Goal: Check status: Check status

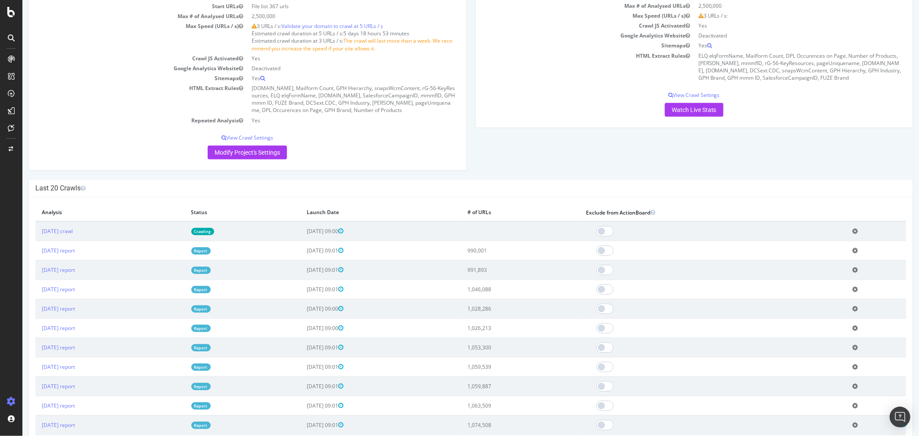
scroll to position [765, 0]
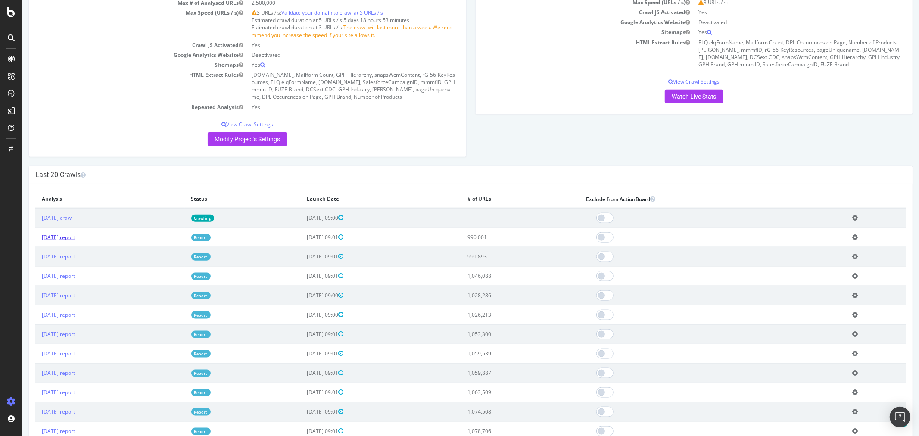
click at [74, 241] on link "[DATE] report" at bounding box center [57, 236] width 33 height 7
